Goal: Transaction & Acquisition: Purchase product/service

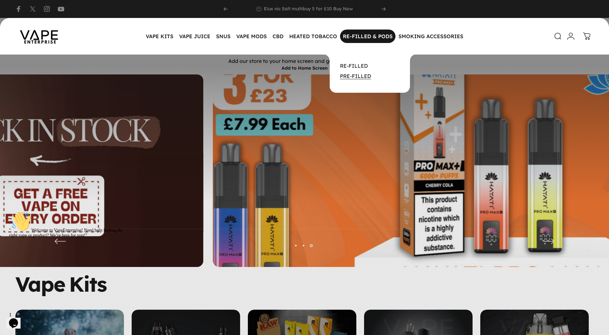
click at [359, 77] on link "PRE-FILLED" at bounding box center [355, 76] width 31 height 6
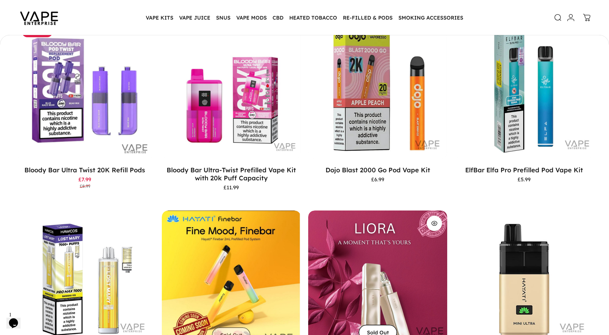
scroll to position [127, 0]
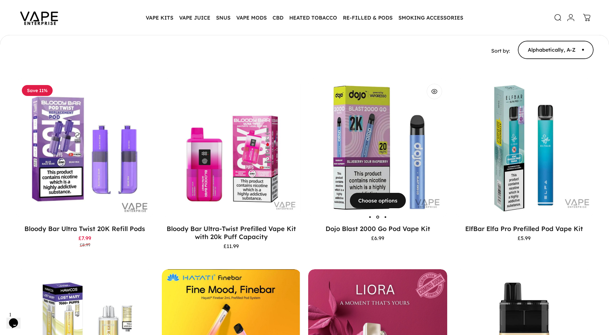
click at [394, 164] on img "Dojo Blast 2000 Go Pod Vape Kit" at bounding box center [377, 148] width 139 height 139
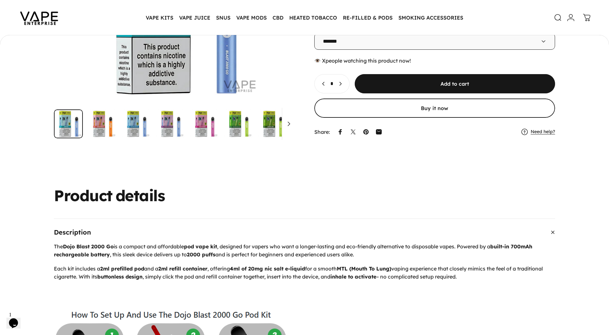
scroll to position [95, 0]
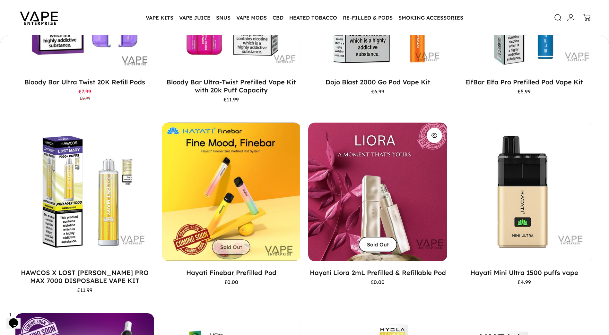
scroll to position [402, 0]
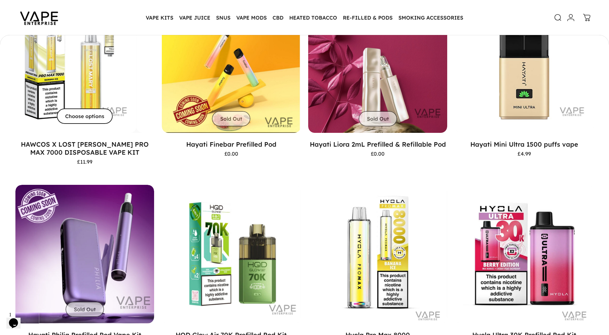
click at [85, 119] on span "Choose options" at bounding box center [85, 116] width 84 height 31
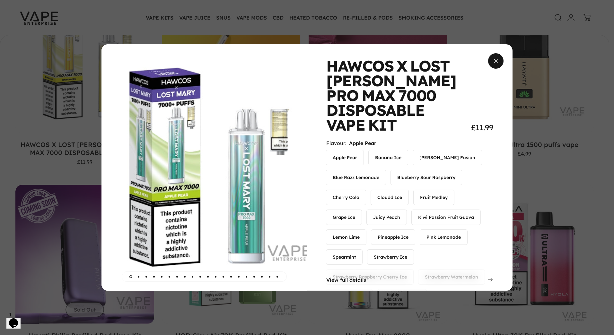
click at [498, 60] on span "Close" at bounding box center [495, 61] width 23 height 31
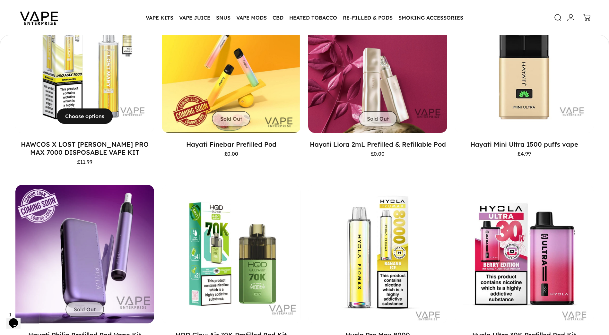
click at [77, 152] on link "HAWCOS X LOST [PERSON_NAME] PRO MAX 7000 DISPOSABLE VAPE KIT" at bounding box center [85, 148] width 128 height 16
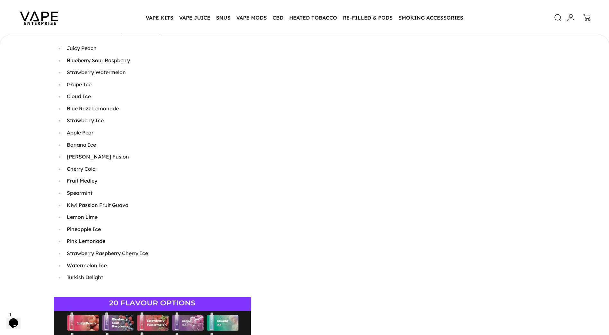
scroll to position [705, 0]
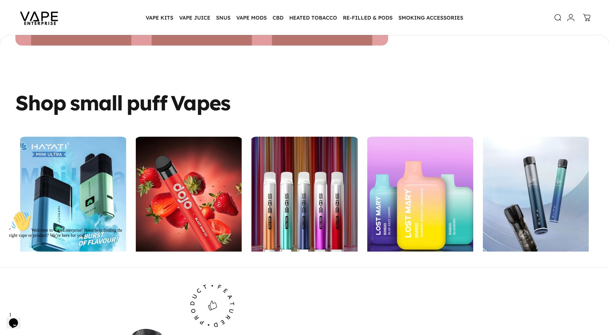
scroll to position [1894, 0]
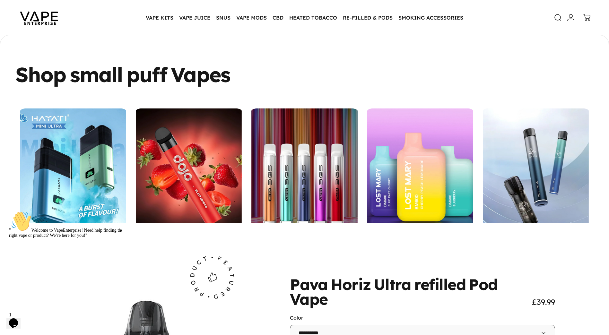
click at [435, 180] on link "BM 600 Prefilled" at bounding box center [419, 175] width 105 height 133
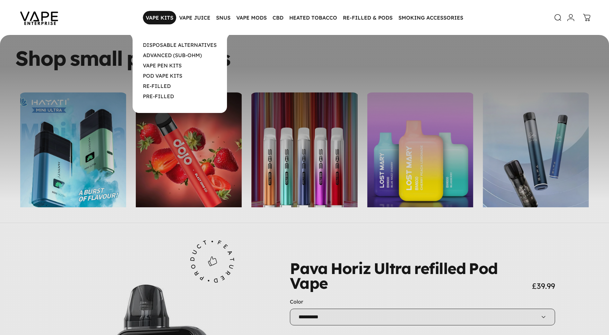
scroll to position [1913, 0]
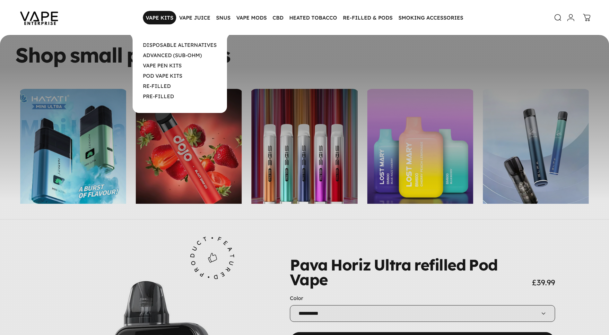
click at [166, 20] on magnet-element "VAPE KITS VAPE KITS" at bounding box center [159, 17] width 33 height 13
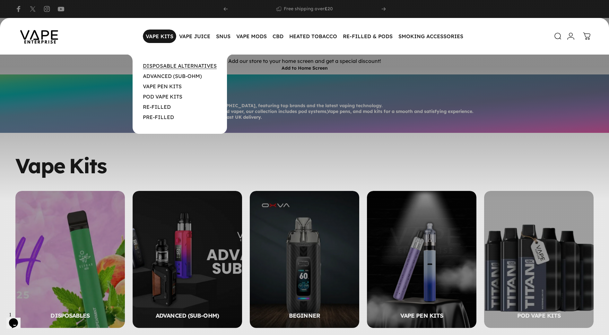
click at [167, 66] on link "DISPOSABLE ALTERNATIVES" at bounding box center [180, 66] width 74 height 6
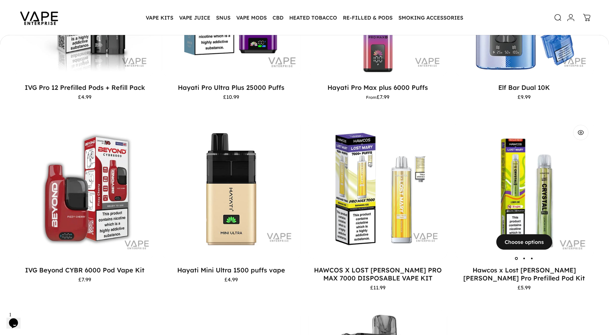
scroll to position [288, 0]
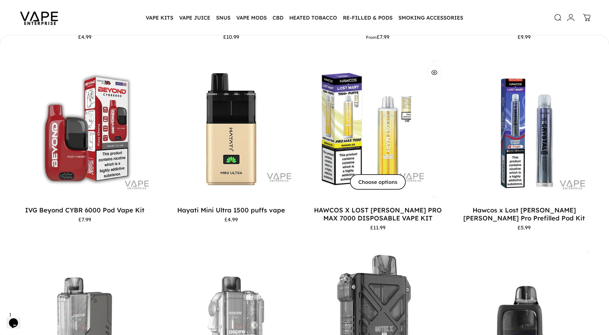
click at [375, 178] on span "Choose options" at bounding box center [378, 182] width 84 height 31
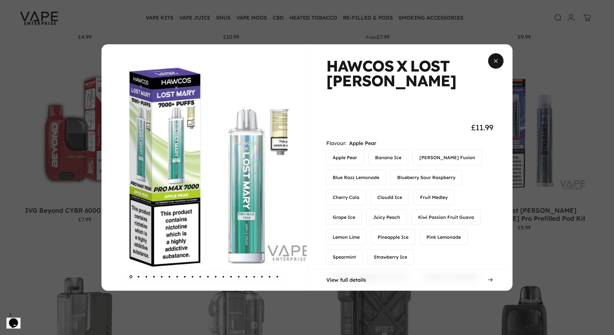
click at [494, 63] on span "Close" at bounding box center [495, 61] width 23 height 31
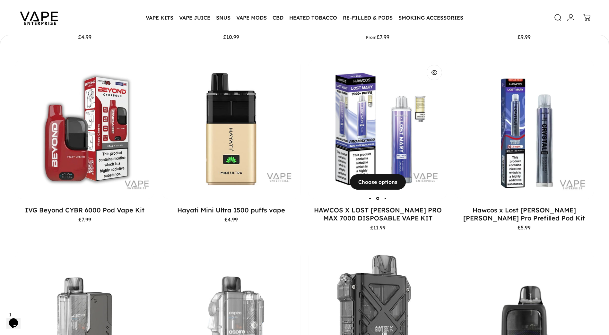
click at [362, 153] on img "HAWCOS X LOST MARY PRO MAX 7000 DISPOSABLE VAPE KIT" at bounding box center [377, 129] width 139 height 139
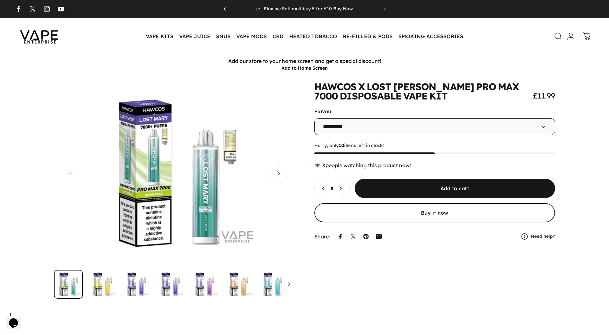
click at [248, 102] on button "Open media 2 in modal" at bounding box center [174, 173] width 241 height 183
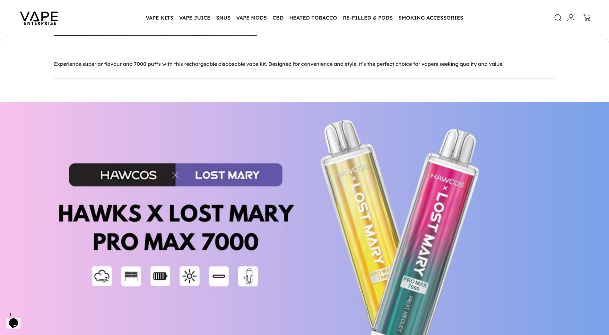
scroll to position [2572, 0]
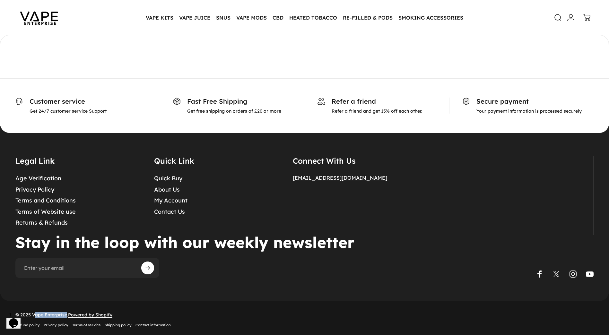
drag, startPoint x: 66, startPoint y: 311, endPoint x: 33, endPoint y: 312, distance: 32.5
click at [33, 312] on div "© 2025 Vape Enterprise. Powered by Shopify Refund policy Privacy policy Terms o…" at bounding box center [92, 319] width 155 height 15
drag, startPoint x: 40, startPoint y: 622, endPoint x: 27, endPoint y: 312, distance: 309.9
click at [27, 312] on html "1 Opens Chat This icon Opens the chat window." at bounding box center [16, 319] width 21 height 19
click at [188, 314] on div "© 2025 Vape Enterprise. Powered by Shopify Refund policy Privacy policy Terms o…" at bounding box center [304, 319] width 609 height 37
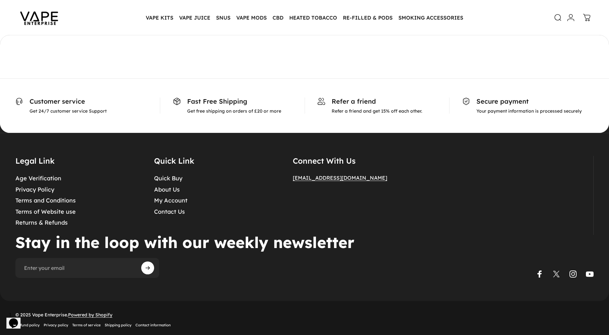
drag, startPoint x: 27, startPoint y: 311, endPoint x: 61, endPoint y: 621, distance: 311.3
click at [27, 311] on html "1 Opens Chat This icon Opens the chat window." at bounding box center [16, 319] width 21 height 19
drag, startPoint x: 66, startPoint y: 312, endPoint x: 30, endPoint y: 311, distance: 36.6
click at [30, 312] on div "© 2025 Vape Enterprise. Powered by Shopify Refund policy Privacy policy Terms o…" at bounding box center [92, 319] width 155 height 15
drag, startPoint x: 30, startPoint y: 311, endPoint x: 41, endPoint y: 313, distance: 11.8
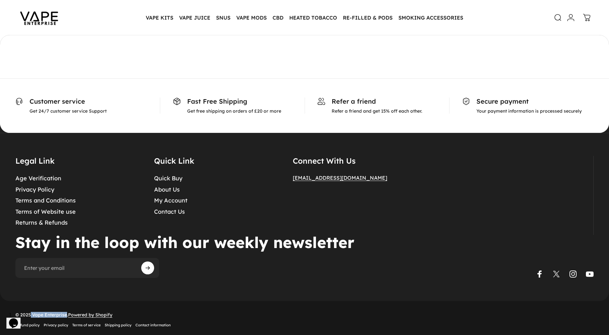
click at [41, 313] on div "© 2025 Vape Enterprise. Powered by Shopify Refund policy Privacy policy Terms o…" at bounding box center [92, 319] width 155 height 15
drag, startPoint x: 27, startPoint y: 312, endPoint x: 55, endPoint y: 311, distance: 27.9
click at [55, 312] on div "© 2025 Vape Enterprise. Powered by Shopify Refund policy Privacy policy Terms o…" at bounding box center [92, 319] width 155 height 15
click at [405, 280] on div "Legal Link Age Verification Privacy Policy Terms and Conditions Terms of Websit…" at bounding box center [304, 217] width 609 height 168
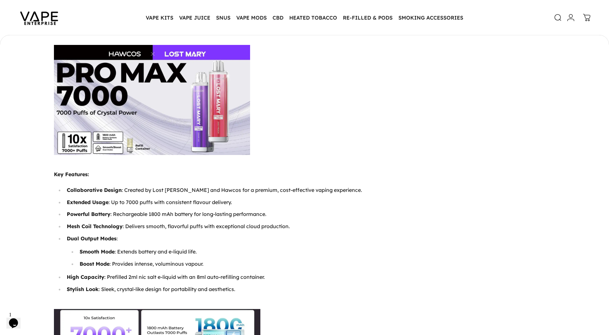
scroll to position [0, 0]
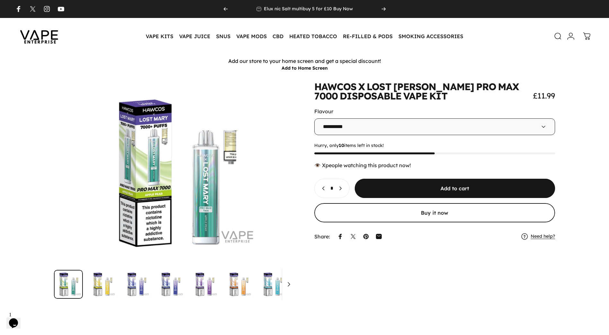
click at [588, 177] on div "**********" at bounding box center [304, 190] width 579 height 217
click at [587, 191] on div "**********" at bounding box center [304, 190] width 579 height 217
